Goal: Task Accomplishment & Management: Complete application form

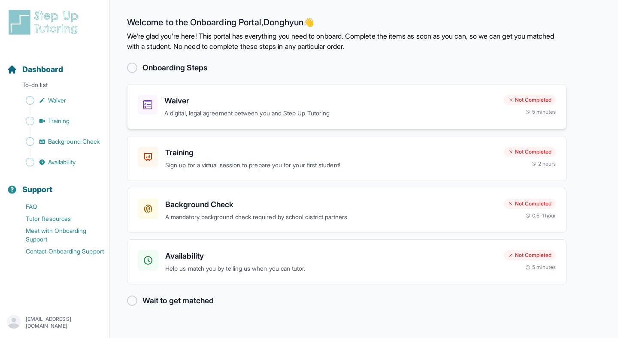
click at [257, 110] on p "A digital, legal agreement between you and Step Up Tutoring" at bounding box center [330, 113] width 332 height 10
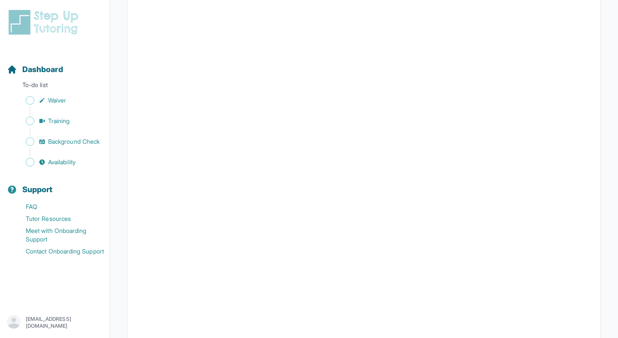
scroll to position [1406, 0]
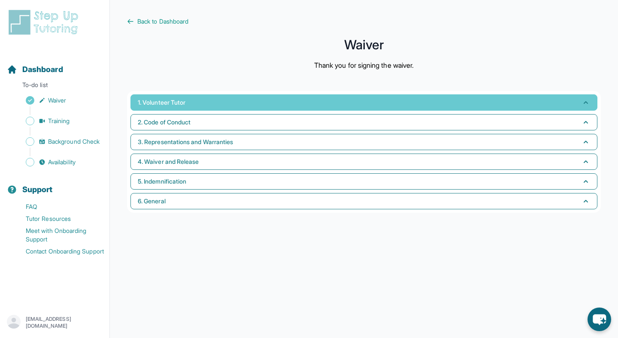
click at [235, 100] on button "1. Volunteer Tutor" at bounding box center [363, 102] width 467 height 16
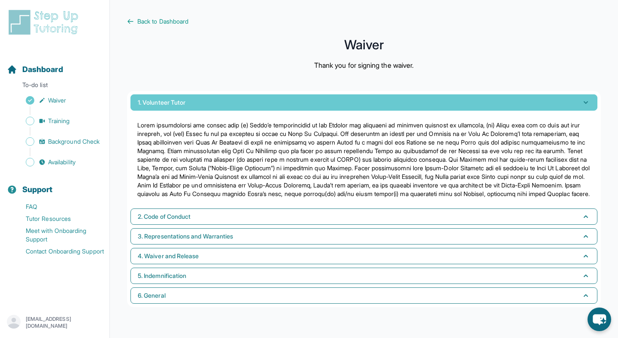
click at [235, 100] on button "1. Volunteer Tutor" at bounding box center [363, 102] width 467 height 16
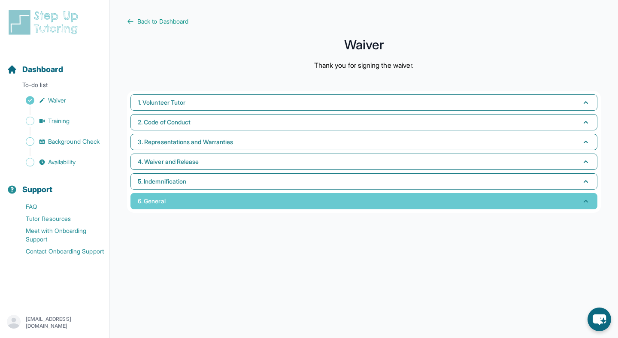
click at [226, 202] on button "6. General" at bounding box center [363, 201] width 467 height 16
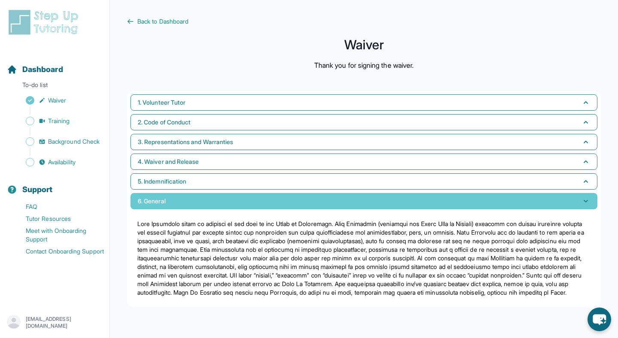
click at [227, 203] on button "6. General" at bounding box center [363, 201] width 467 height 16
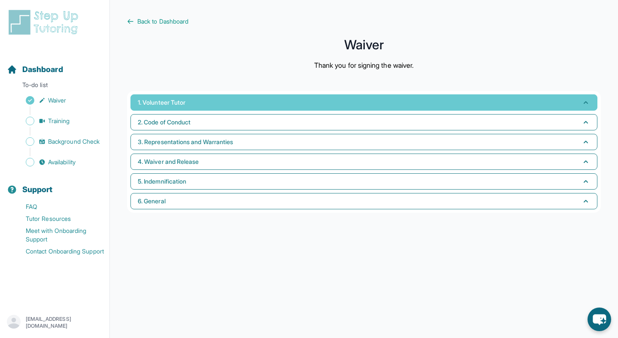
click at [286, 97] on button "1. Volunteer Tutor" at bounding box center [363, 102] width 467 height 16
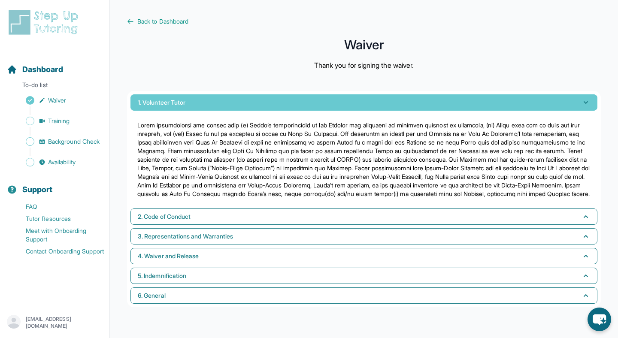
click at [289, 98] on button "1. Volunteer Tutor" at bounding box center [363, 102] width 467 height 16
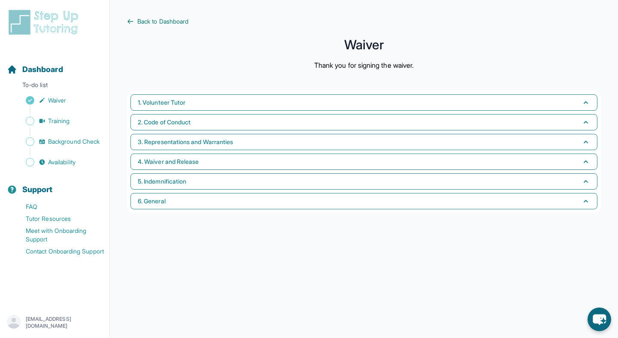
click at [149, 23] on span "Back to Dashboard" at bounding box center [162, 21] width 51 height 9
